Goal: Obtain resource: Download file/media

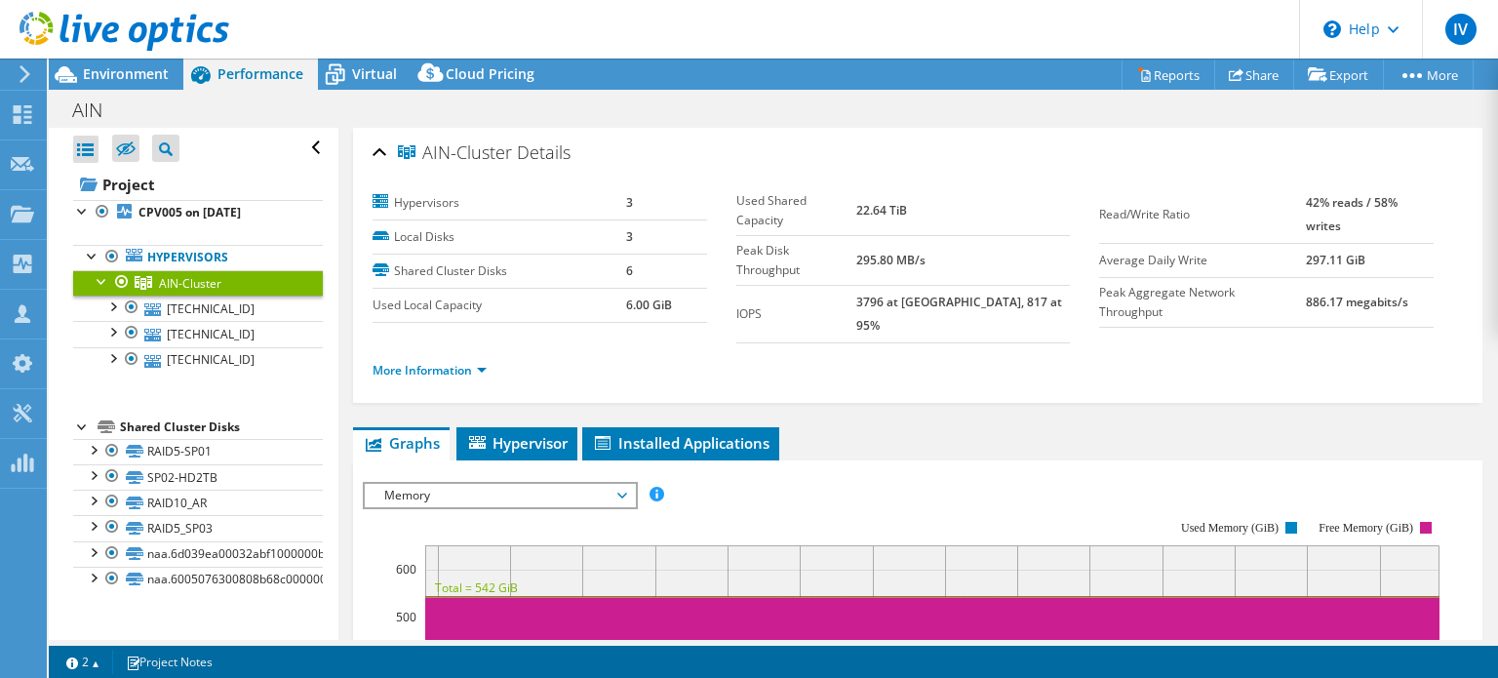
select select "SouthAmerica"
select select "USD"
click at [134, 75] on span "Environment" at bounding box center [126, 73] width 86 height 19
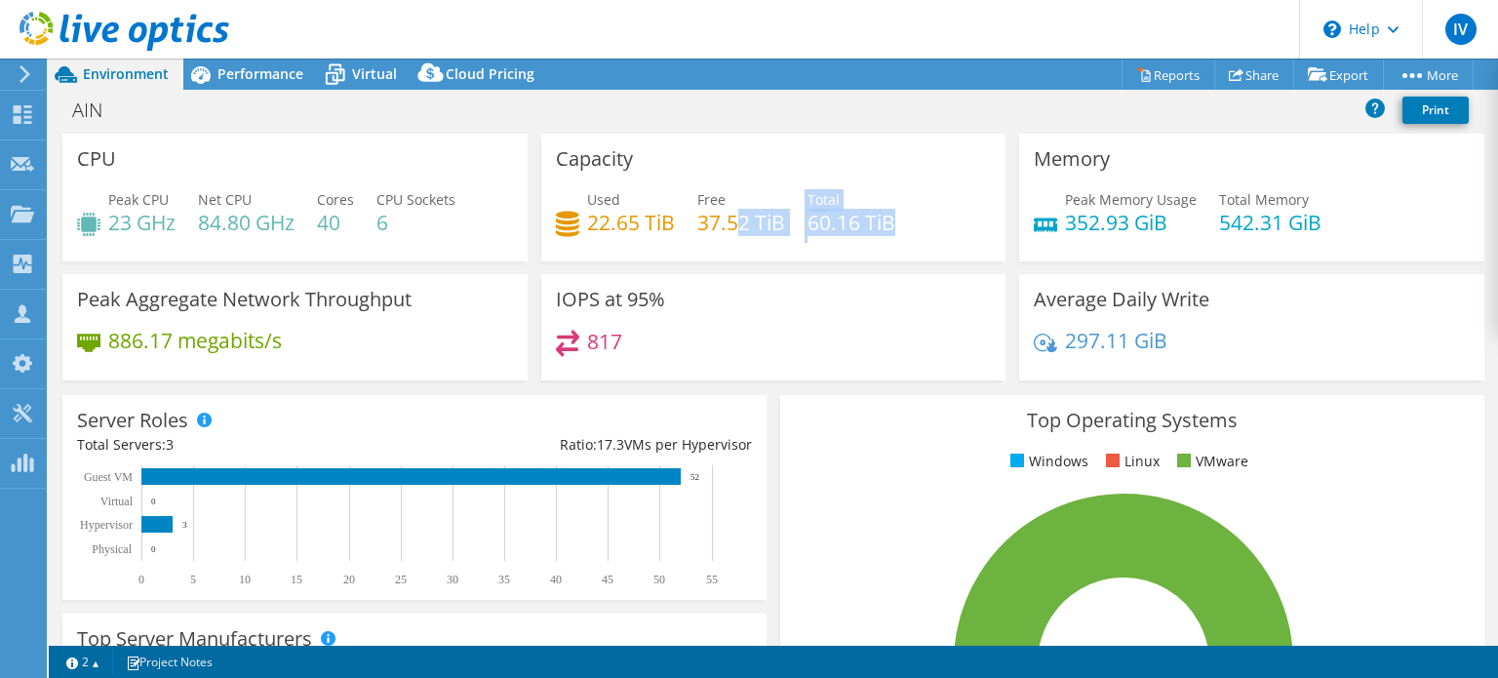
drag, startPoint x: 782, startPoint y: 217, endPoint x: 727, endPoint y: 217, distance: 54.6
click at [727, 216] on div "Used 22.65 TiB Free 37.52 TiB Total 60.16 TiB" at bounding box center [774, 220] width 436 height 63
click at [668, 213] on h4 "22.65 TiB" at bounding box center [631, 222] width 88 height 21
drag, startPoint x: 666, startPoint y: 220, endPoint x: 587, endPoint y: 206, distance: 80.3
click at [587, 206] on div "Used 22.65 TiB Free 37.52 TiB Total 60.16 TiB" at bounding box center [774, 220] width 436 height 63
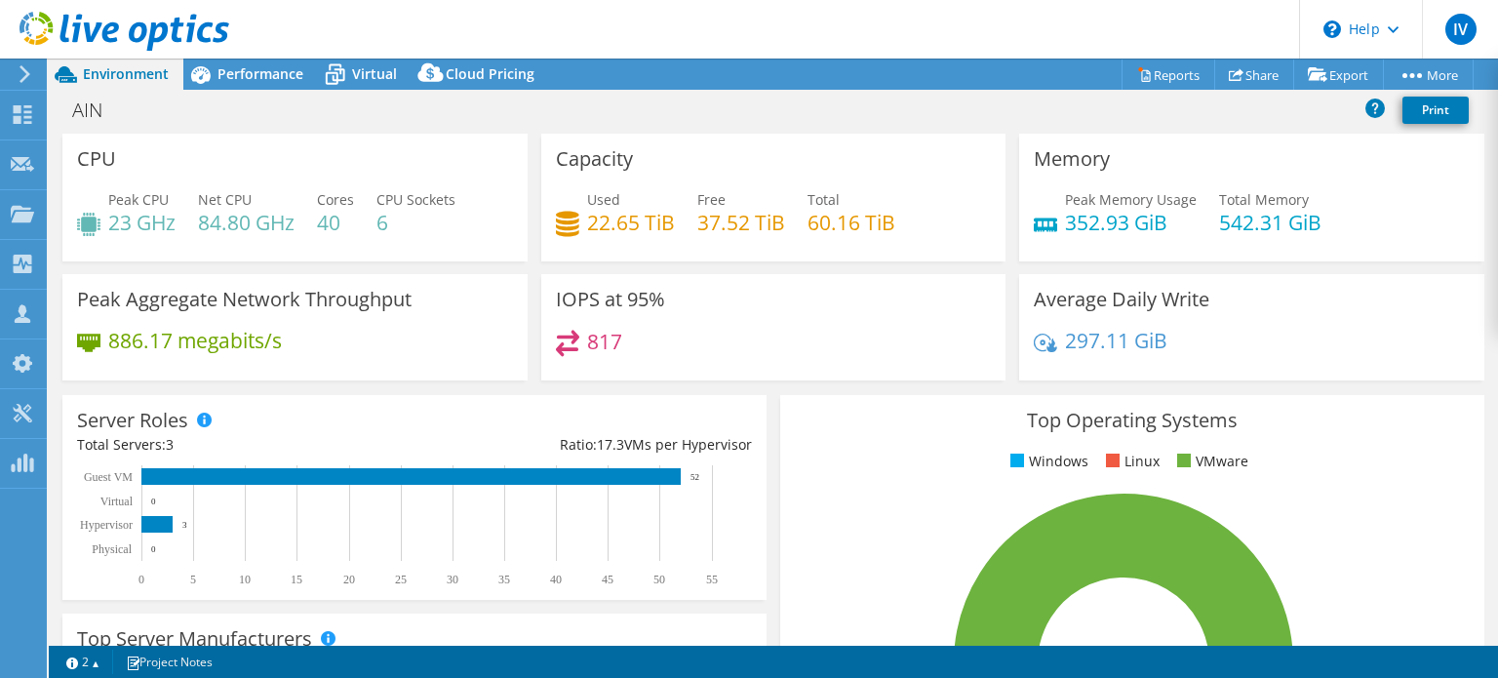
click at [928, 196] on div "Used 22.65 TiB Free 37.52 TiB Total 60.16 TiB" at bounding box center [774, 220] width 436 height 63
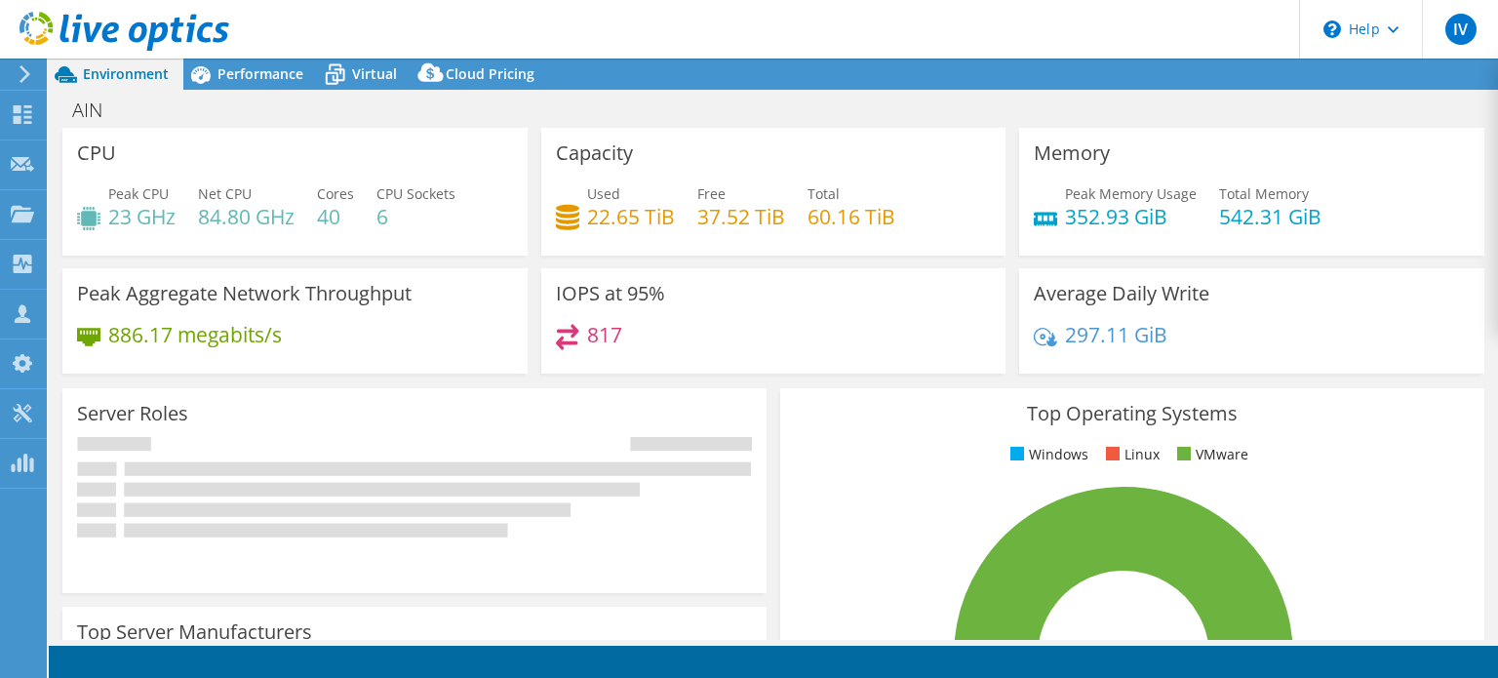
select select "SouthAmerica"
select select "USD"
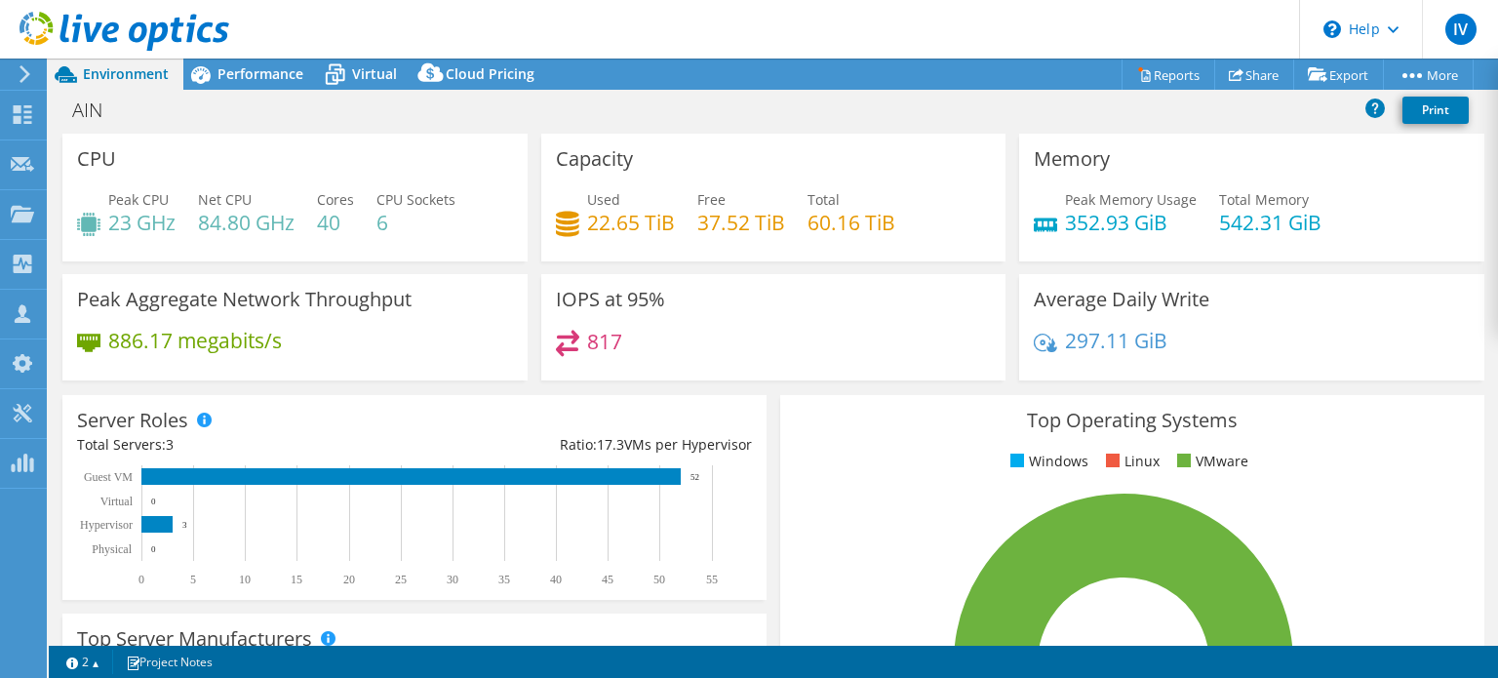
click at [110, 42] on use at bounding box center [125, 31] width 210 height 39
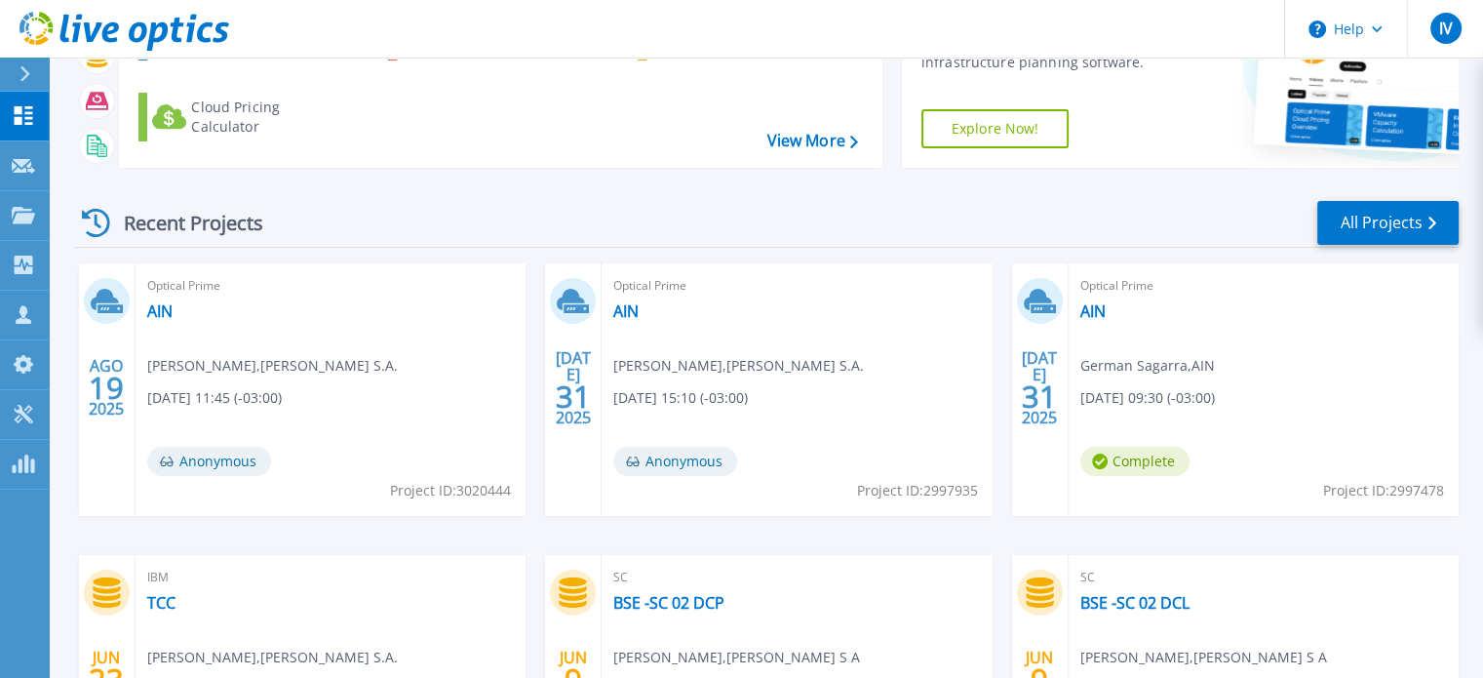
scroll to position [195, 0]
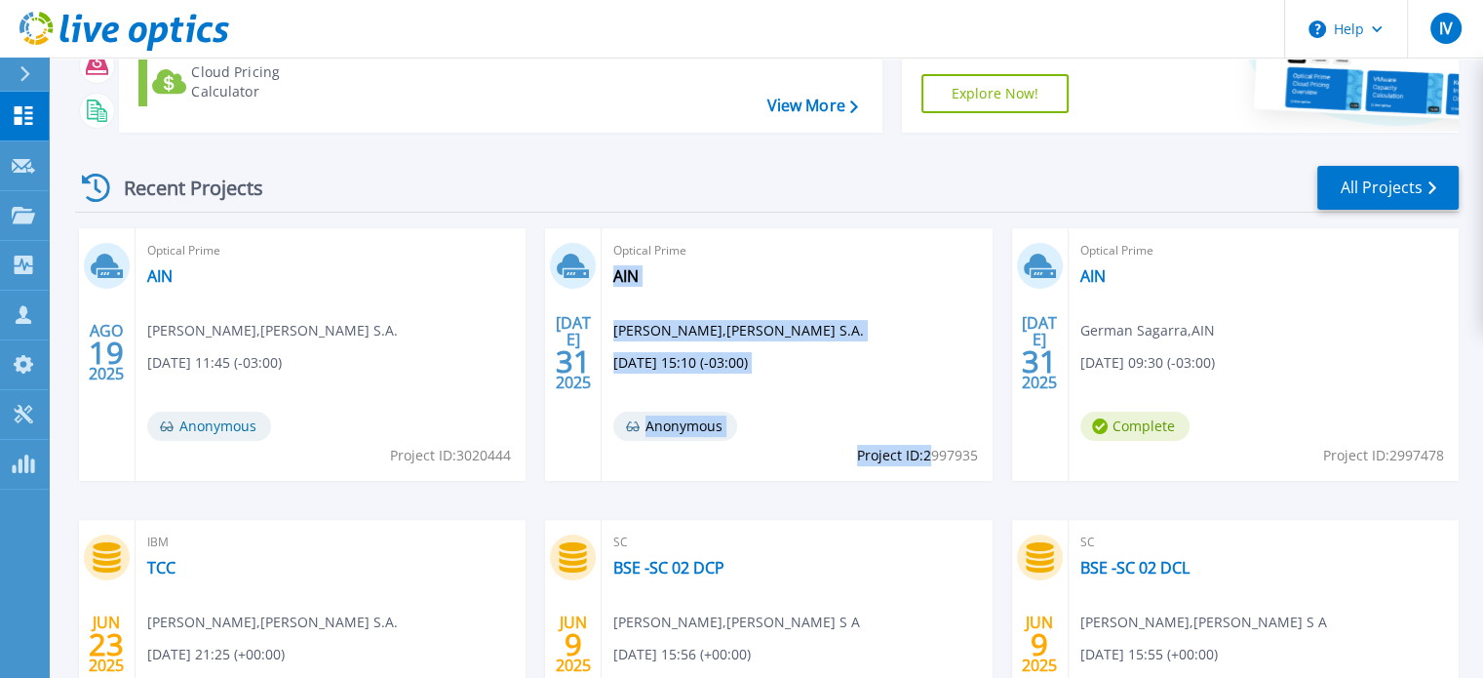
drag, startPoint x: 980, startPoint y: 453, endPoint x: 955, endPoint y: 456, distance: 25.5
click at [935, 454] on div "Optical Prime AIN Ignacio Varoli , Arnaldo C. Castro S.A. 07/31/2025, 15:10 (-0…" at bounding box center [797, 354] width 390 height 253
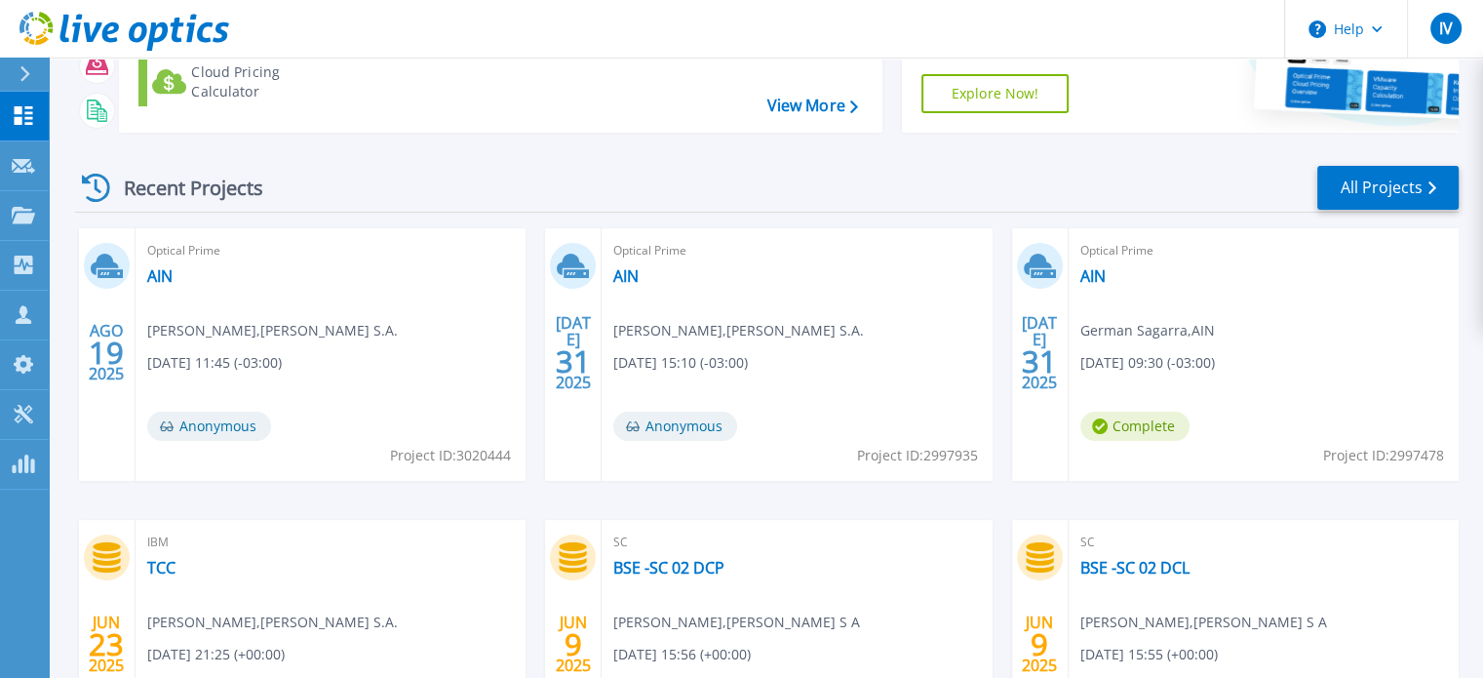
click at [511, 455] on span "Project ID: 2997935" at bounding box center [450, 455] width 121 height 21
click at [978, 456] on div "Optical Prime AIN Ignacio Varoli , Arnaldo C. Castro S.A. 07/31/2025, 15:10 (-0…" at bounding box center [797, 354] width 390 height 253
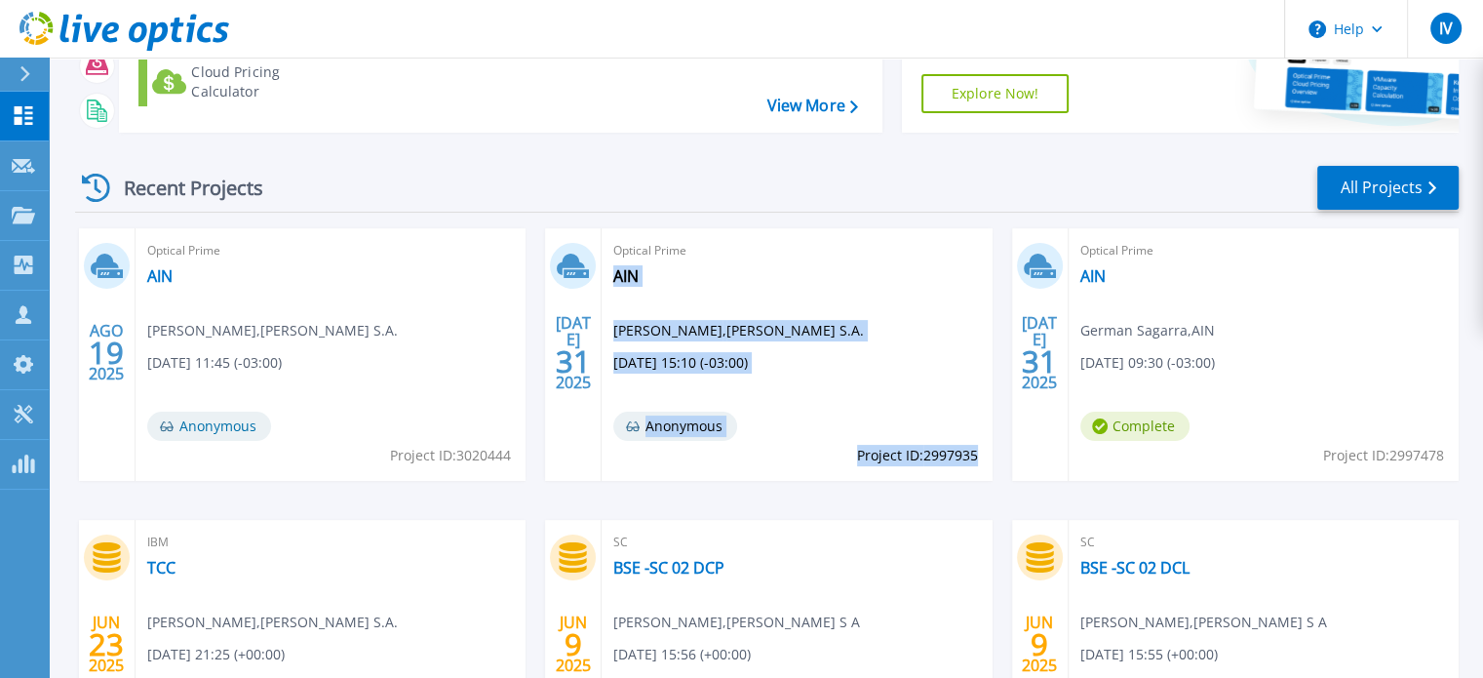
click at [511, 455] on span "Project ID: 2997935" at bounding box center [450, 455] width 121 height 21
drag, startPoint x: 888, startPoint y: 451, endPoint x: 904, endPoint y: 455, distance: 16.3
click at [511, 452] on span "Project ID: 2997935" at bounding box center [450, 455] width 121 height 21
click at [511, 459] on span "Project ID: 2997935" at bounding box center [450, 455] width 121 height 21
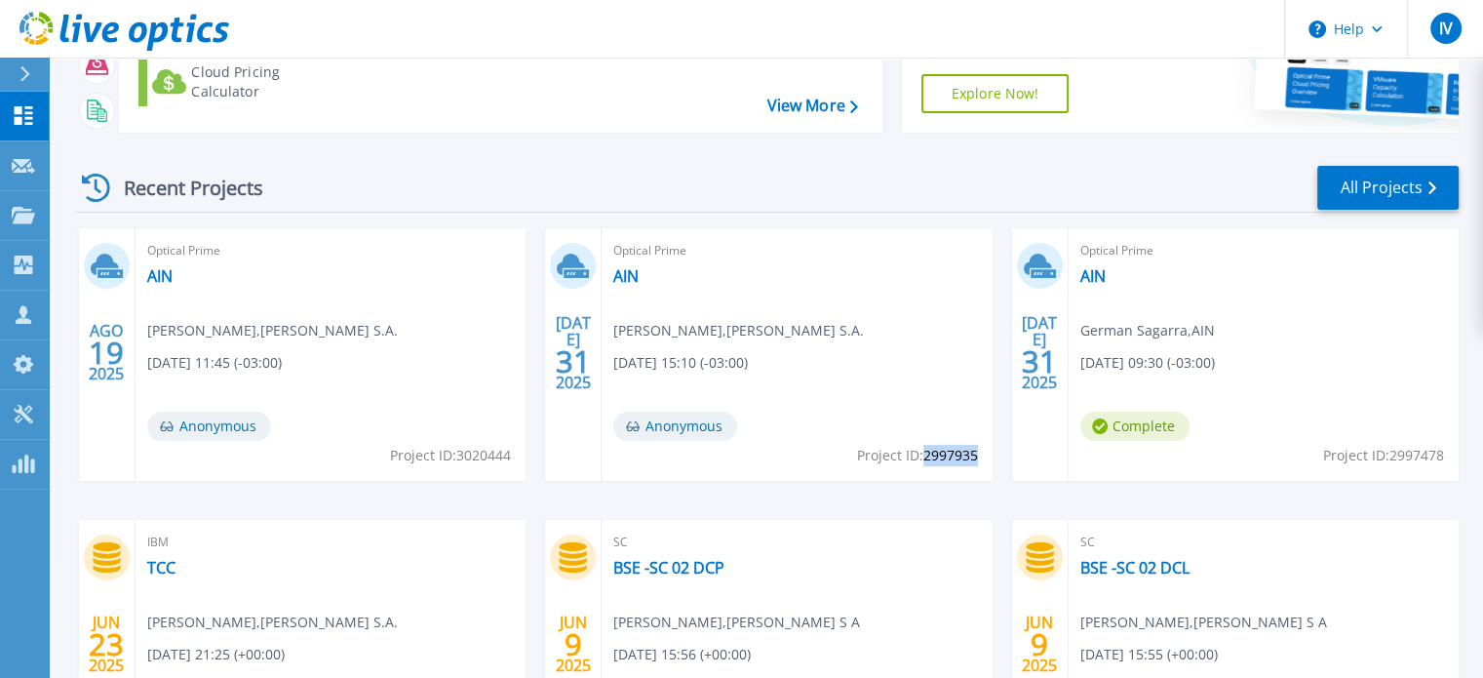
drag, startPoint x: 924, startPoint y: 457, endPoint x: 975, endPoint y: 462, distance: 50.9
click at [511, 462] on span "Project ID: 2997935" at bounding box center [450, 455] width 121 height 21
copy span "2997935"
drag, startPoint x: 627, startPoint y: 271, endPoint x: 704, endPoint y: 278, distance: 77.3
click at [626, 271] on link "AIN" at bounding box center [625, 276] width 25 height 20
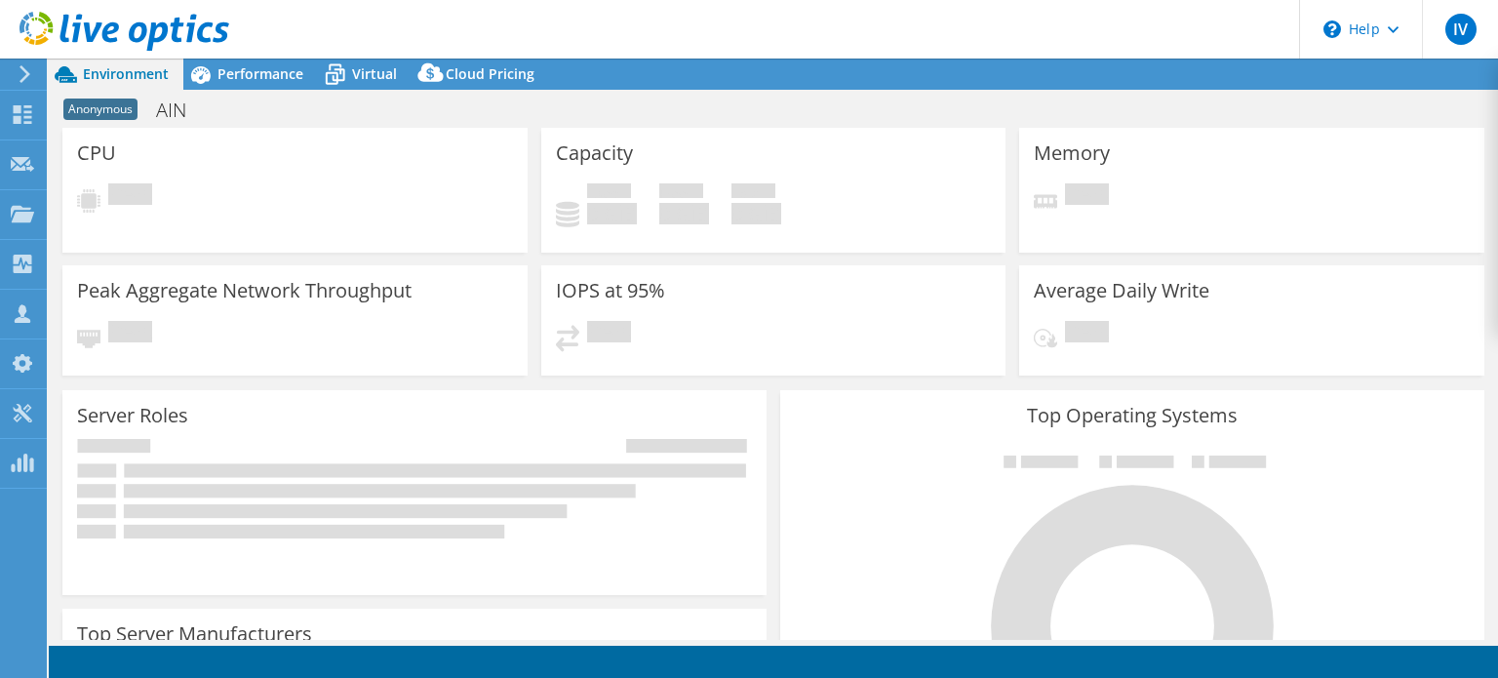
select select "USD"
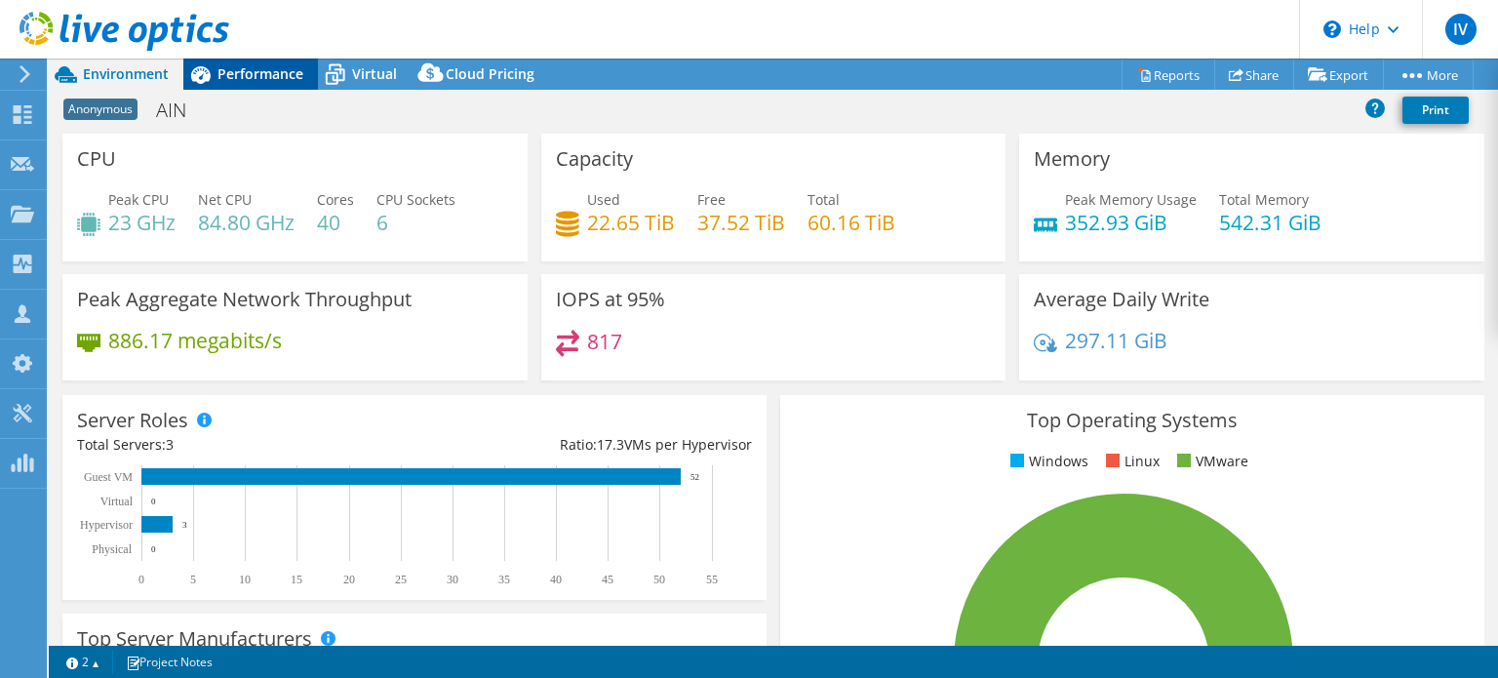
click at [244, 77] on span "Performance" at bounding box center [260, 73] width 86 height 19
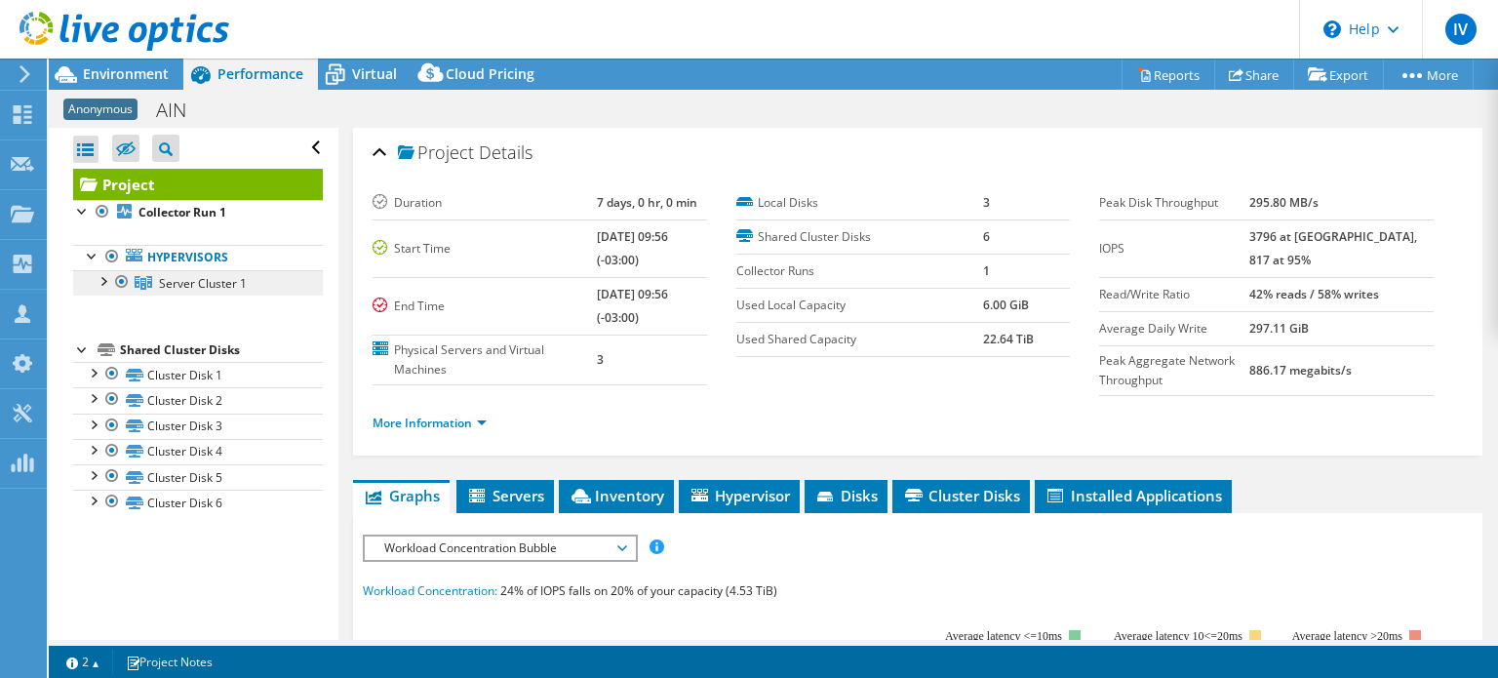
click at [182, 282] on span "Server Cluster 1" at bounding box center [203, 283] width 88 height 17
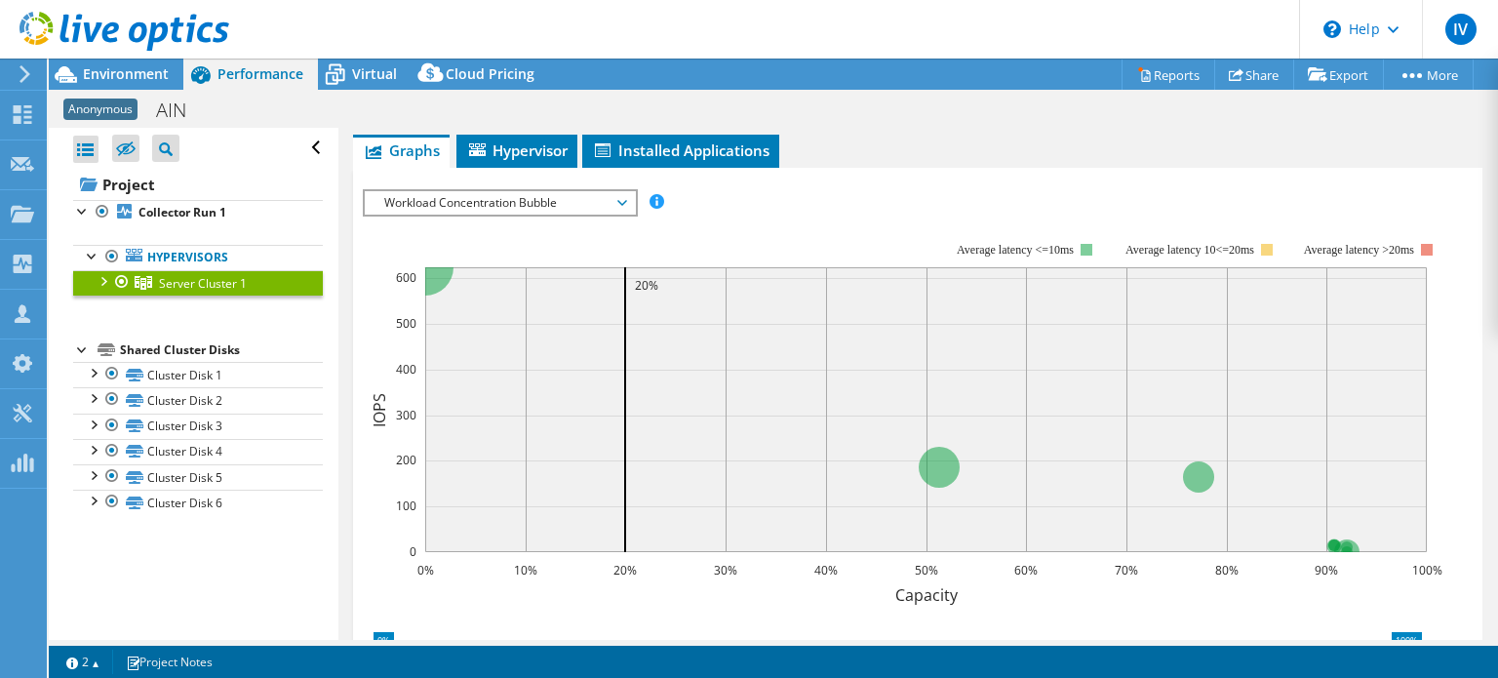
scroll to position [98, 0]
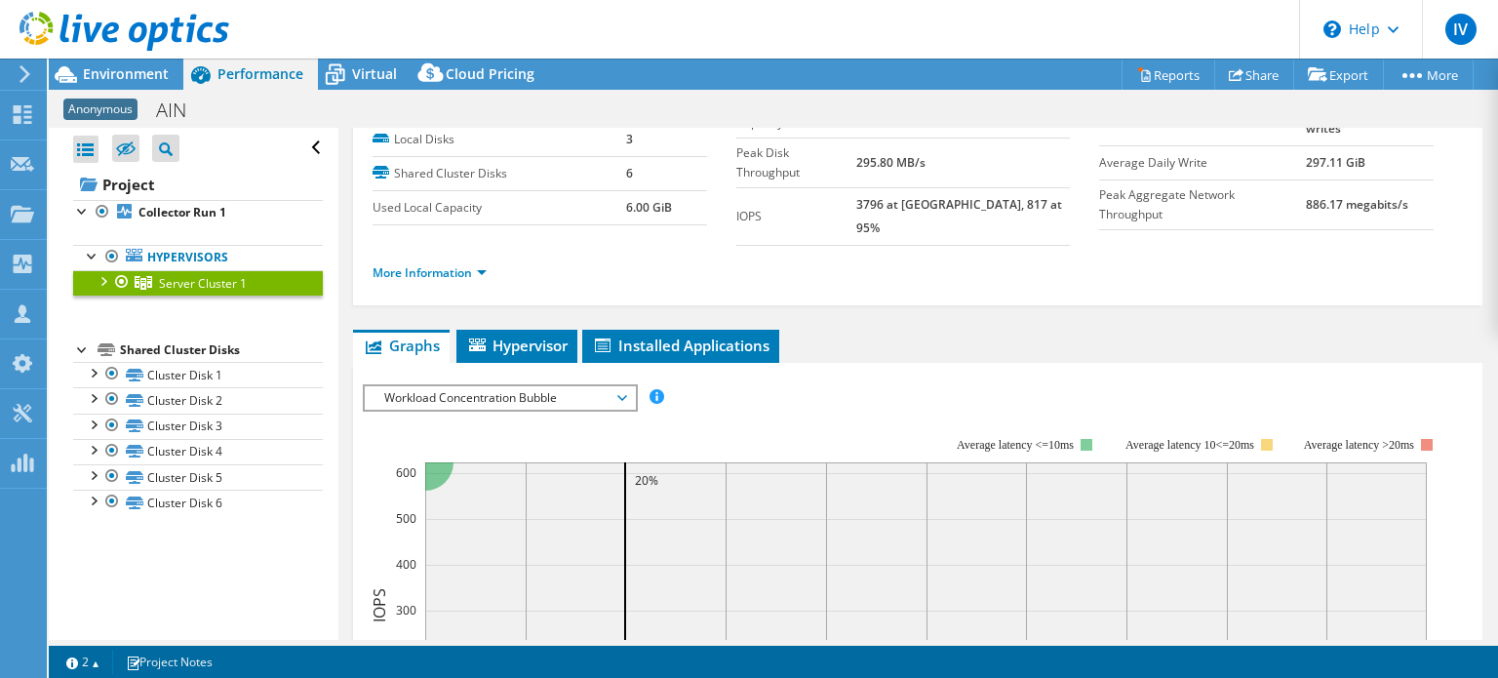
click at [538, 386] on span "Workload Concentration Bubble" at bounding box center [499, 397] width 251 height 23
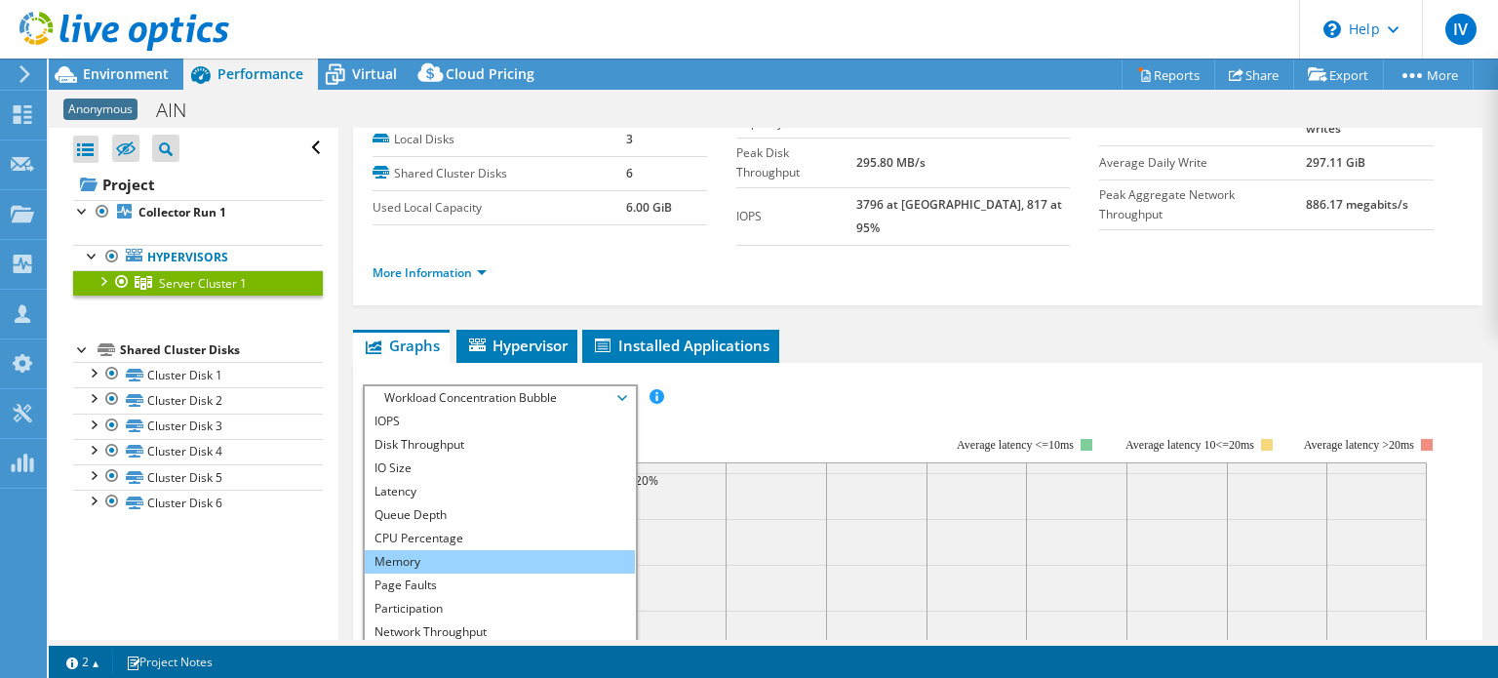
click at [446, 550] on li "Memory" at bounding box center [500, 561] width 270 height 23
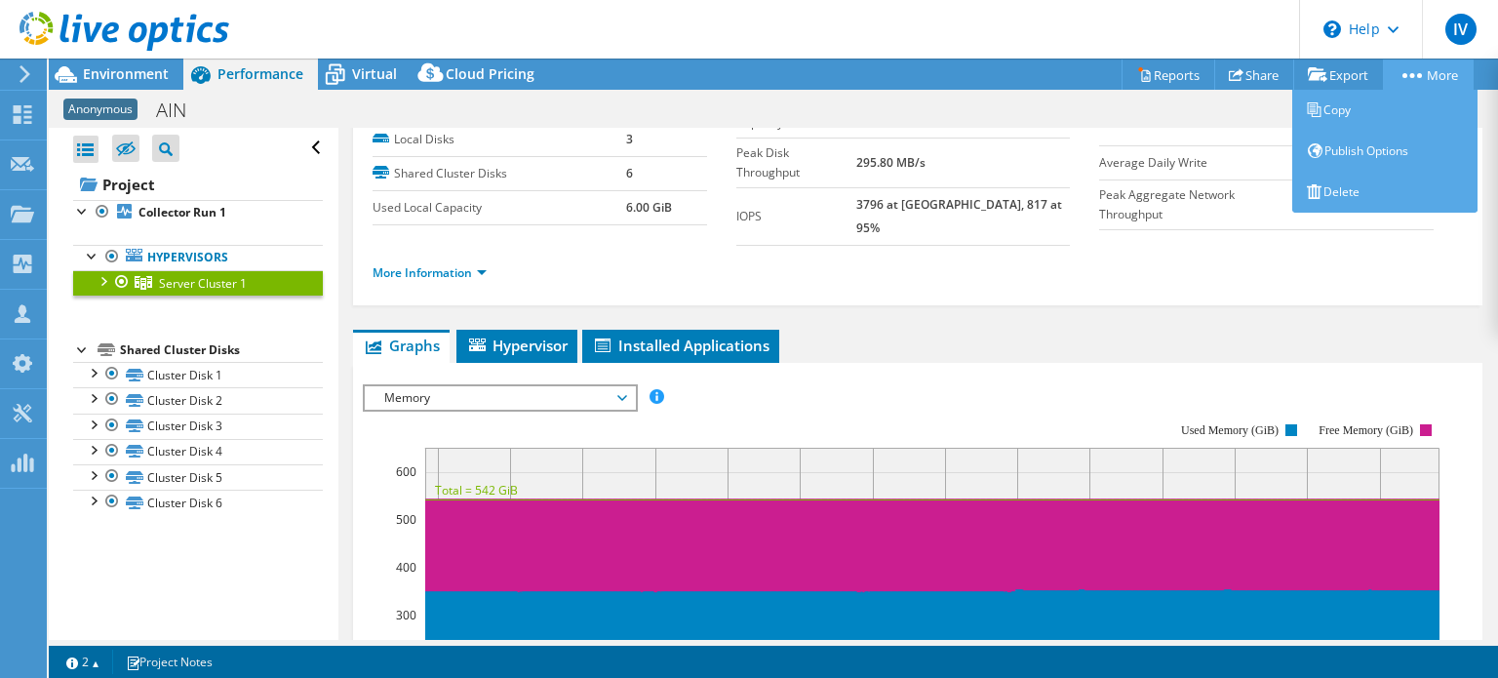
click at [1421, 73] on link "More" at bounding box center [1428, 74] width 91 height 30
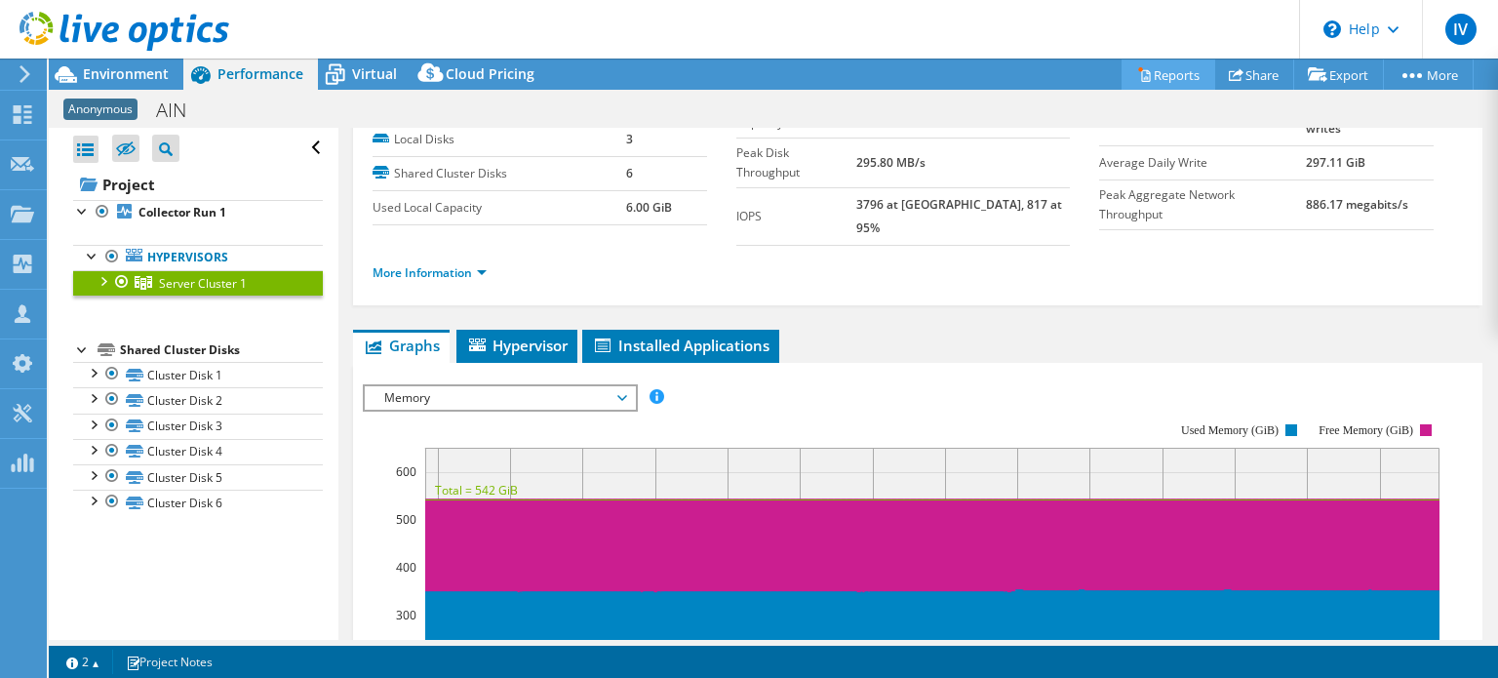
click at [1148, 73] on link "Reports" at bounding box center [1168, 74] width 94 height 30
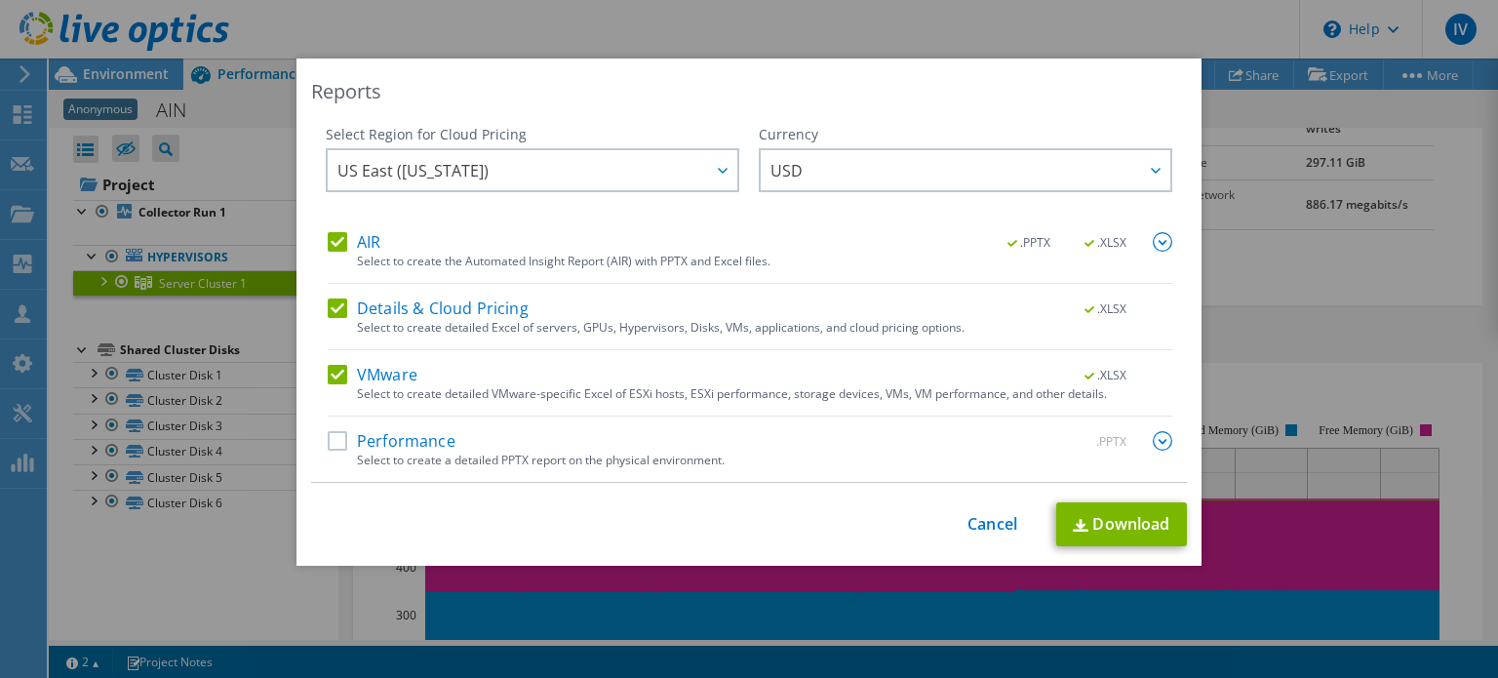
drag, startPoint x: 339, startPoint y: 241, endPoint x: 334, endPoint y: 253, distance: 12.7
click at [339, 241] on label "AIR" at bounding box center [354, 242] width 53 height 20
click at [0, 0] on input "AIR" at bounding box center [0, 0] width 0 height 0
click at [334, 309] on label "Details & Cloud Pricing" at bounding box center [428, 308] width 201 height 20
click at [0, 0] on input "Details & Cloud Pricing" at bounding box center [0, 0] width 0 height 0
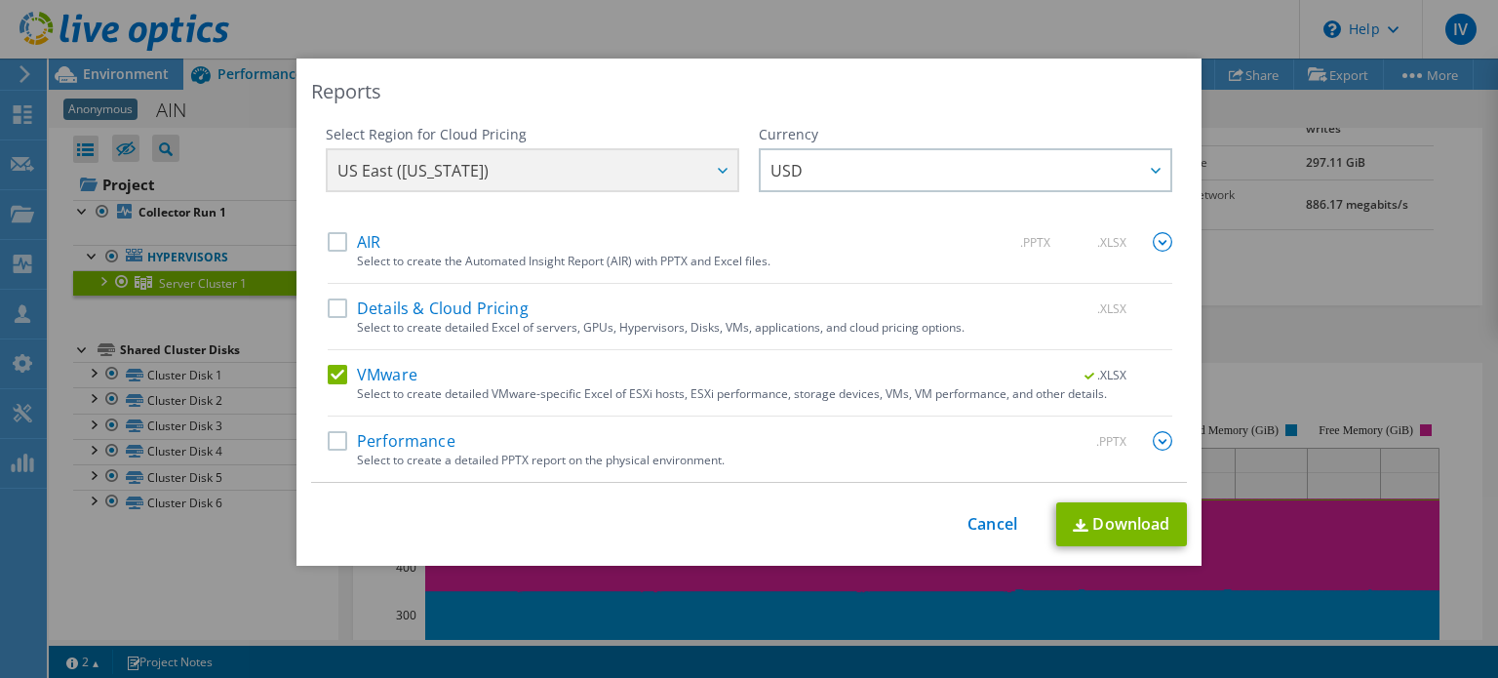
click at [328, 370] on label "VMware" at bounding box center [373, 375] width 90 height 20
click at [0, 0] on input "VMware" at bounding box center [0, 0] width 0 height 0
click at [519, 180] on div "US East (Virginia) Asia Pacific (Hong Kong) Asia Pacific (Mumbai) Asia Pacific …" at bounding box center [532, 172] width 413 height 49
click at [335, 235] on label "AIR" at bounding box center [354, 242] width 53 height 20
click at [0, 0] on input "AIR" at bounding box center [0, 0] width 0 height 0
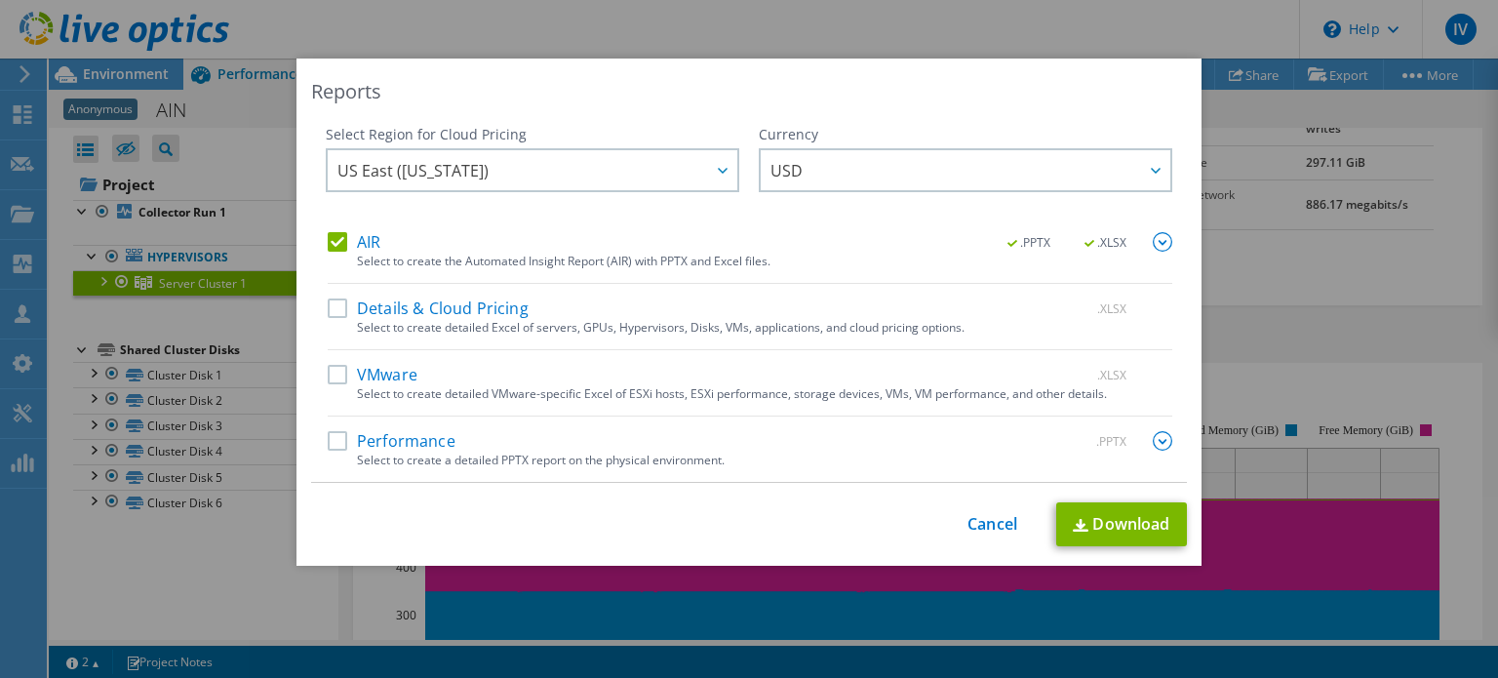
click at [329, 306] on label "Details & Cloud Pricing" at bounding box center [428, 308] width 201 height 20
click at [0, 0] on input "Details & Cloud Pricing" at bounding box center [0, 0] width 0 height 0
click at [1154, 536] on link "Download" at bounding box center [1121, 524] width 131 height 44
click at [1114, 527] on link "Download" at bounding box center [1121, 524] width 131 height 44
click at [1108, 518] on link "Download" at bounding box center [1121, 524] width 131 height 44
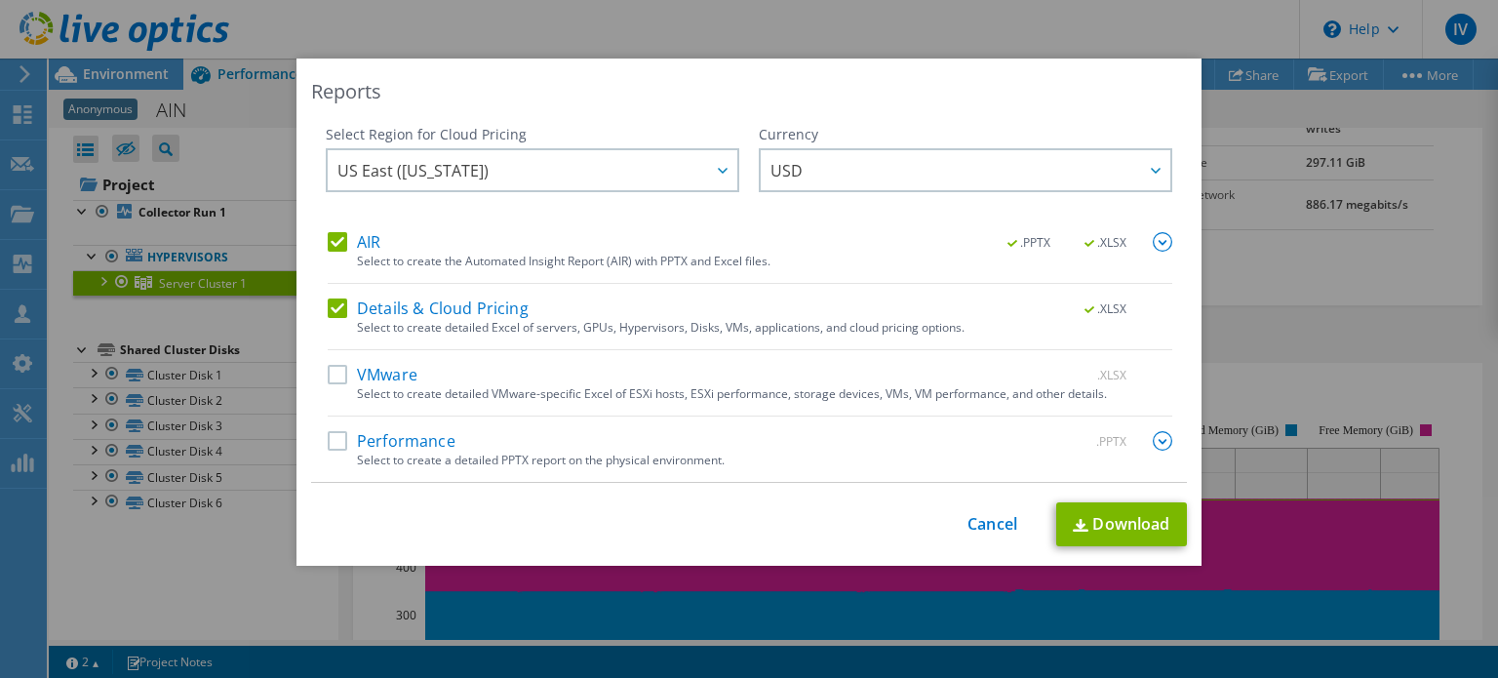
click at [979, 535] on div "This process may take a while, please wait... Cancel Download" at bounding box center [749, 524] width 876 height 44
click at [993, 518] on link "Cancel" at bounding box center [992, 524] width 50 height 19
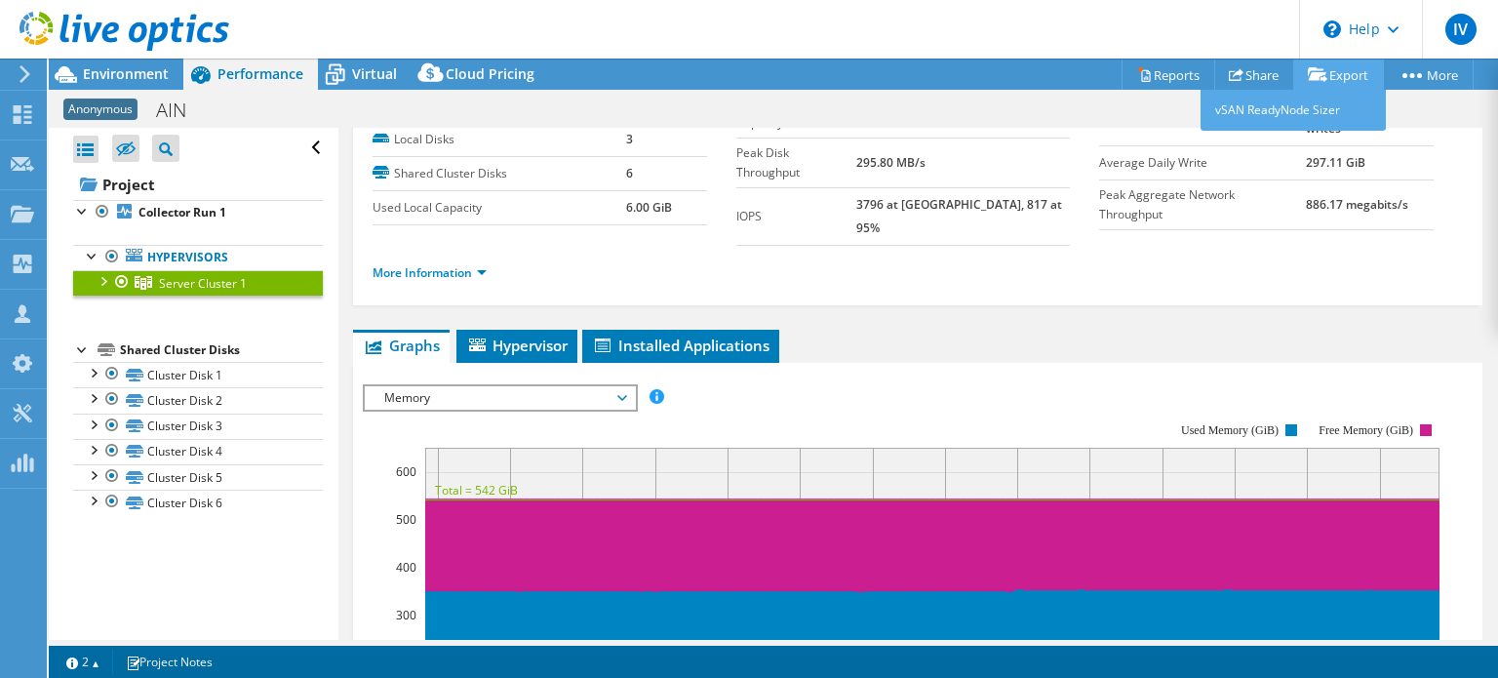
click at [1338, 74] on link "Export" at bounding box center [1338, 74] width 91 height 30
click at [1250, 108] on link "vSAN ReadyNode Sizer" at bounding box center [1292, 110] width 185 height 41
